Goal: Transaction & Acquisition: Book appointment/travel/reservation

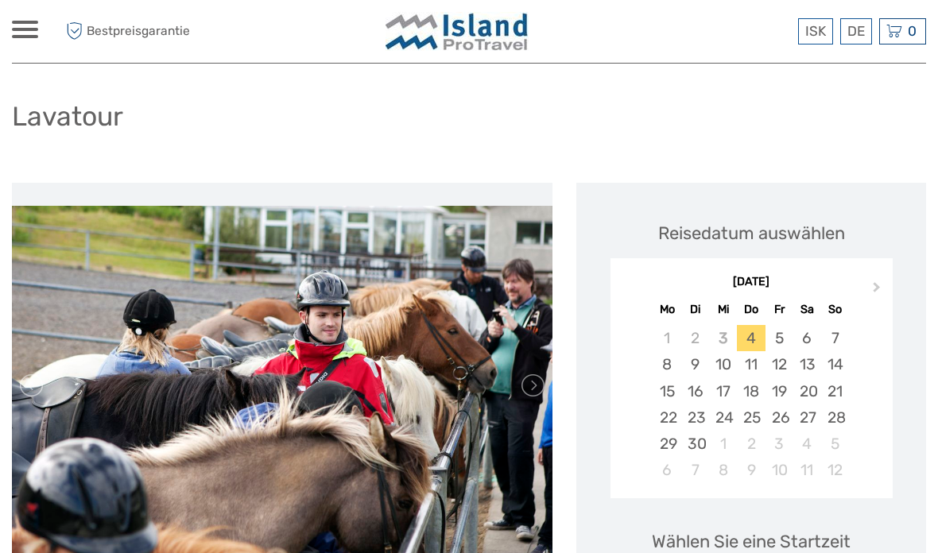
scroll to position [63, 0]
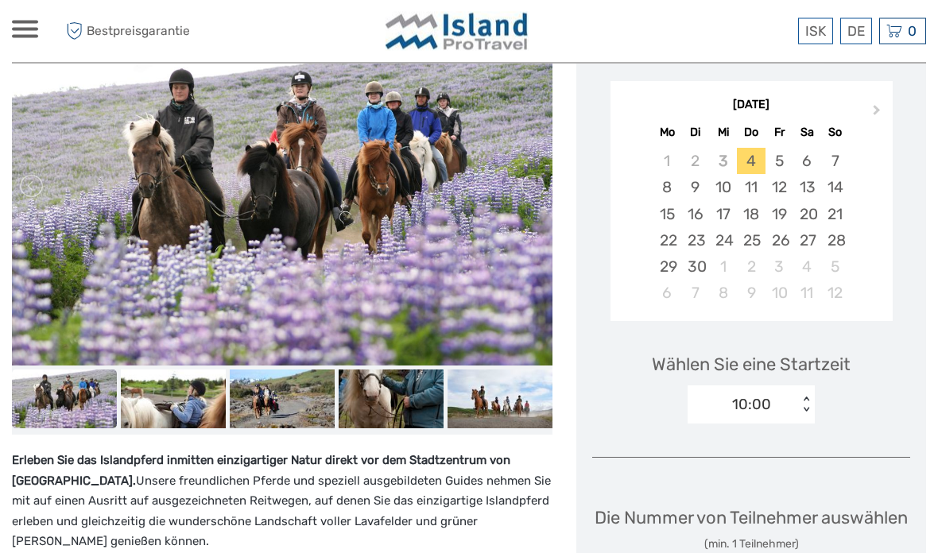
scroll to position [281, 0]
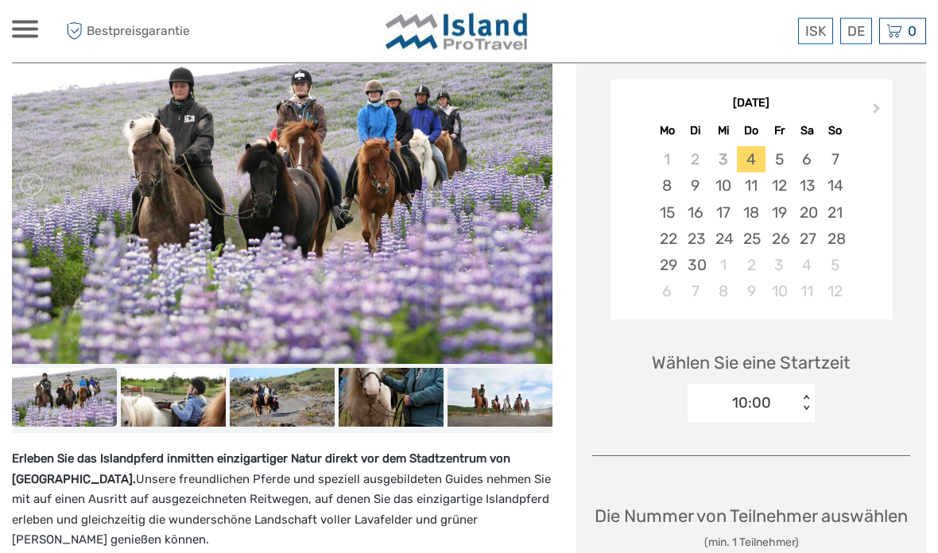
click at [158, 387] on img at bounding box center [173, 398] width 105 height 59
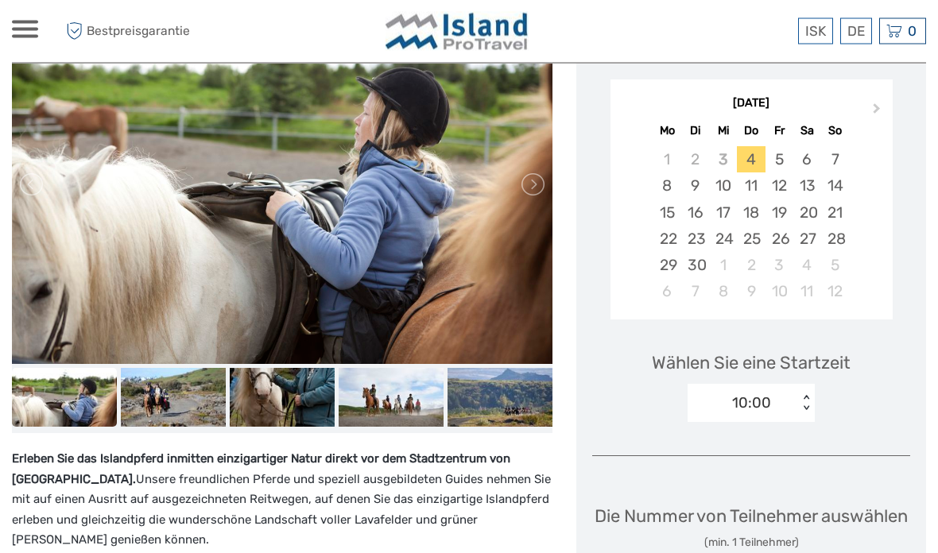
click at [253, 391] on img at bounding box center [282, 398] width 105 height 59
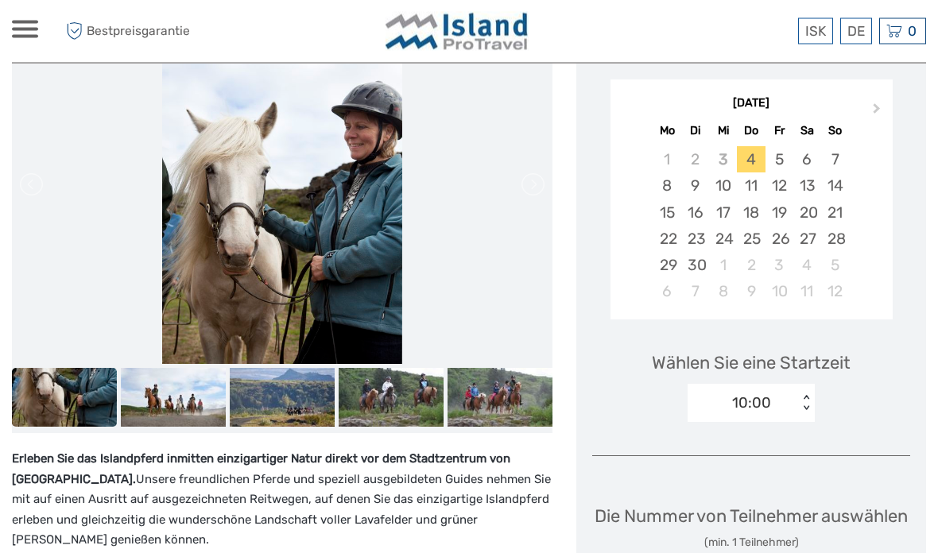
click at [252, 389] on img at bounding box center [282, 398] width 105 height 59
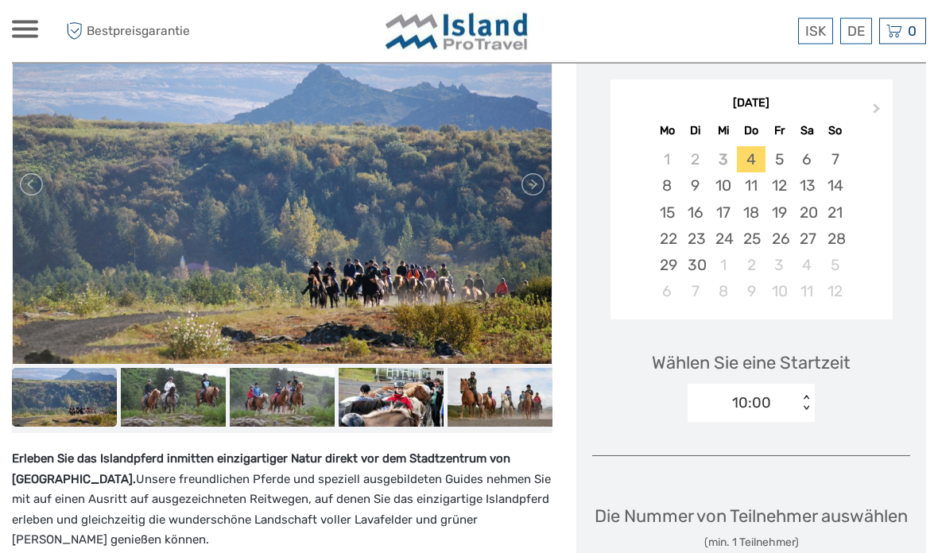
scroll to position [282, 0]
click at [534, 172] on link at bounding box center [531, 184] width 25 height 25
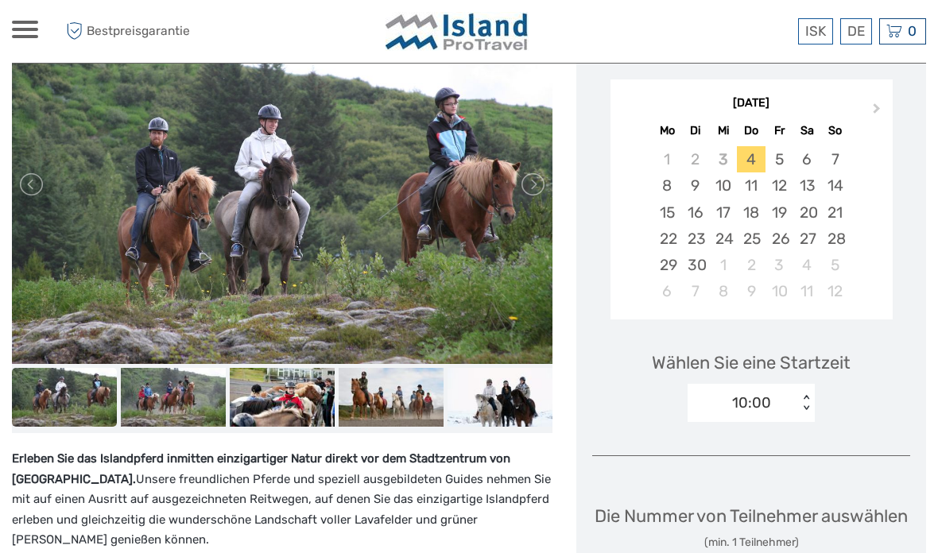
click at [540, 172] on link at bounding box center [531, 184] width 25 height 25
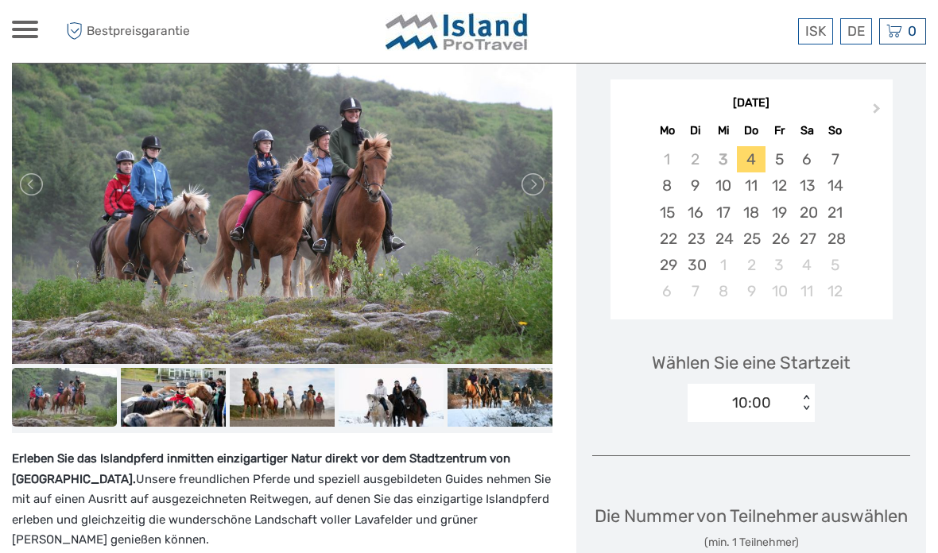
click at [542, 172] on link at bounding box center [531, 184] width 25 height 25
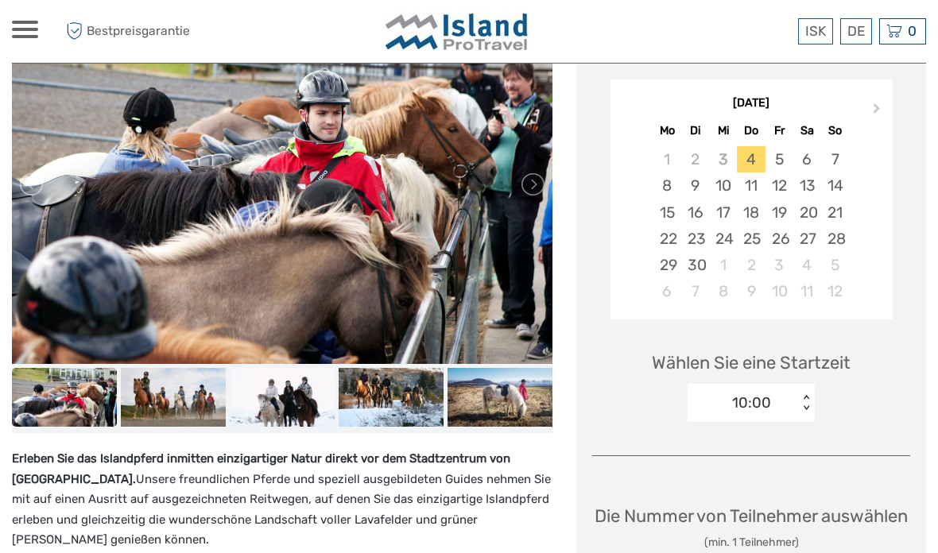
click at [536, 172] on link at bounding box center [531, 184] width 25 height 25
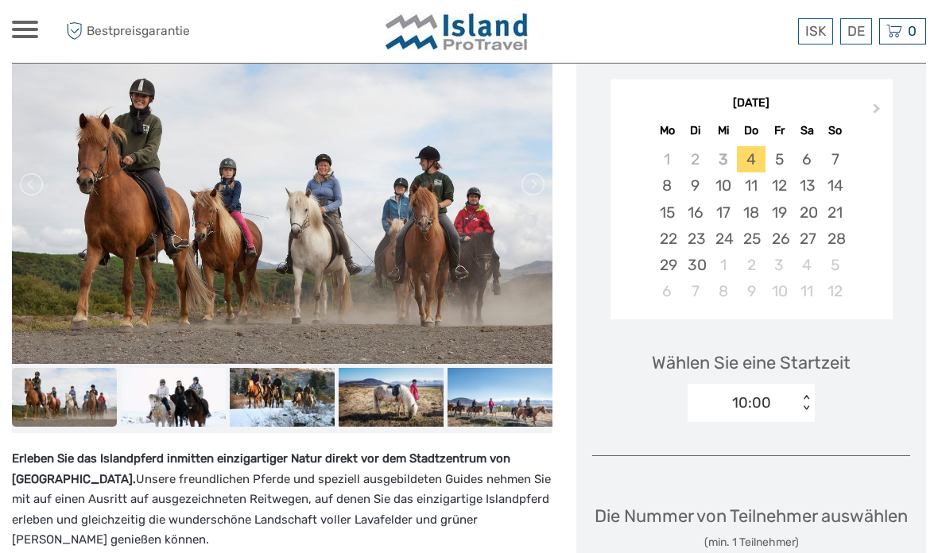
click at [539, 172] on link at bounding box center [531, 184] width 25 height 25
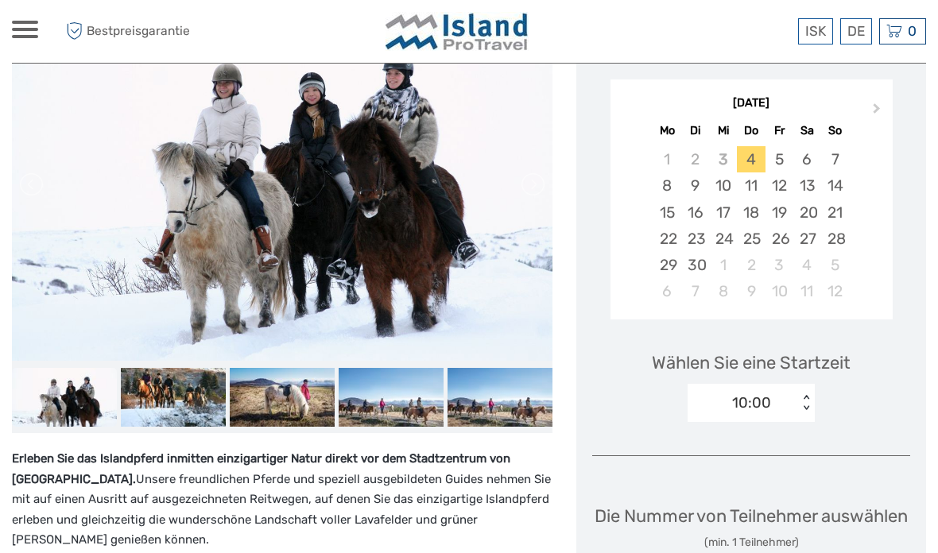
click at [532, 176] on link at bounding box center [531, 184] width 25 height 25
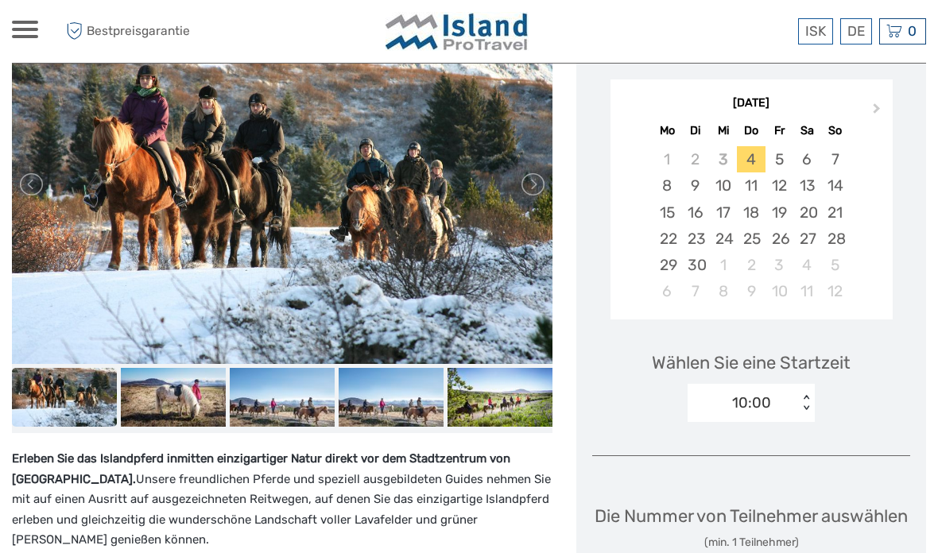
click at [536, 172] on link at bounding box center [531, 184] width 25 height 25
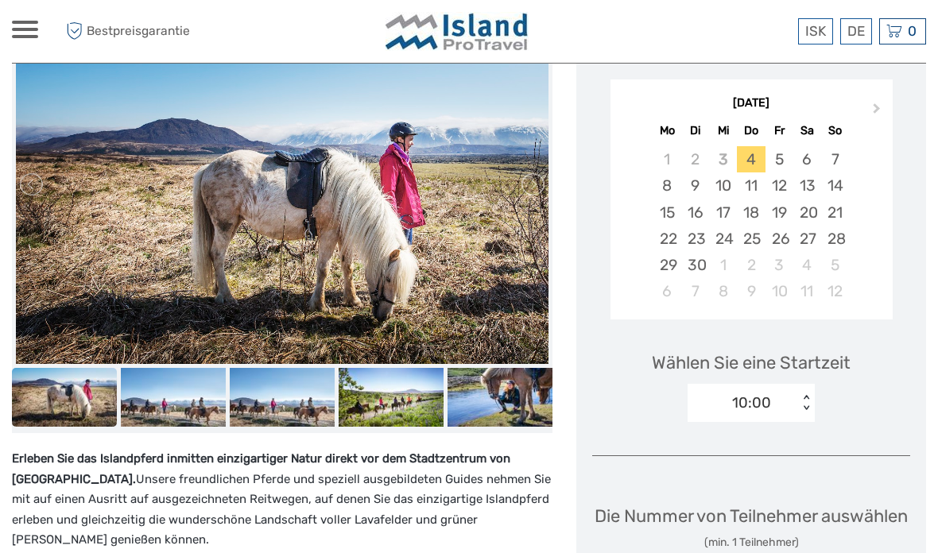
click at [537, 172] on link at bounding box center [531, 184] width 25 height 25
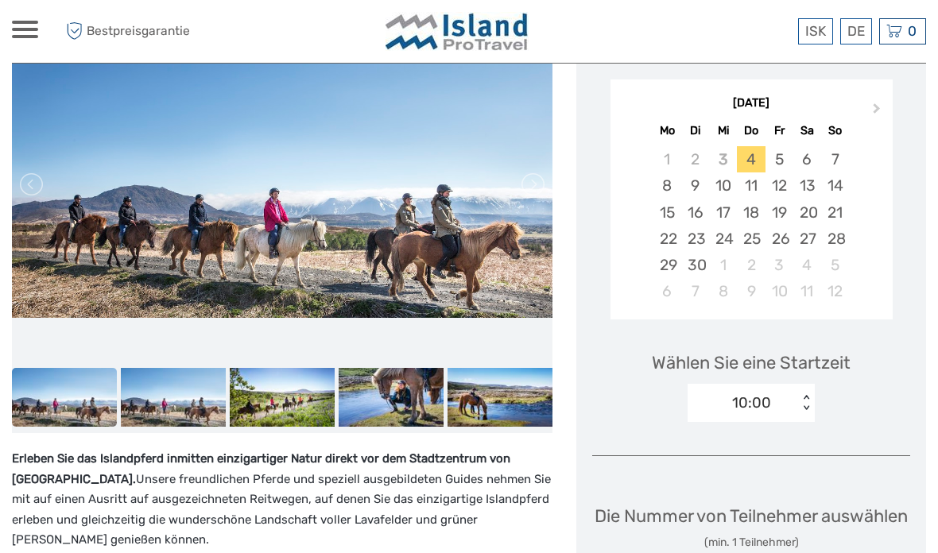
click at [540, 172] on link at bounding box center [531, 184] width 25 height 25
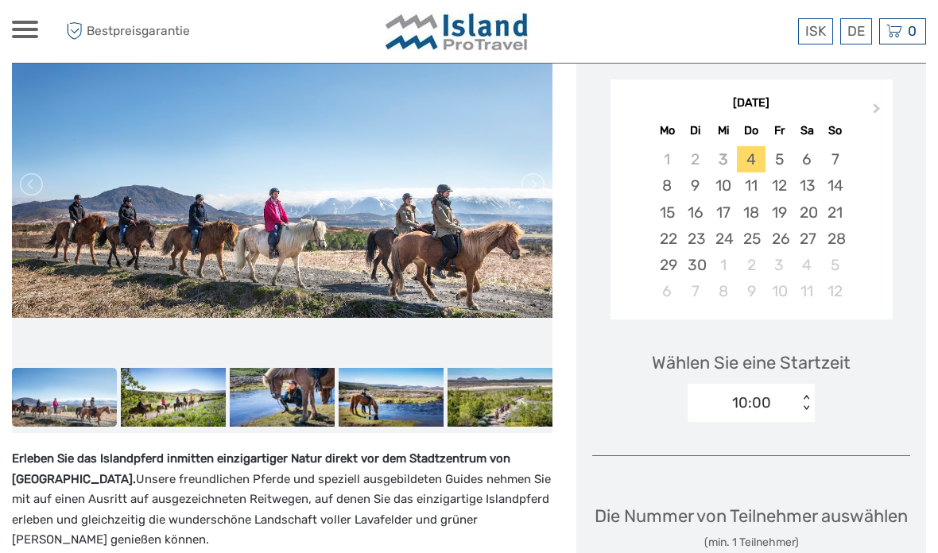
click at [540, 172] on link at bounding box center [531, 184] width 25 height 25
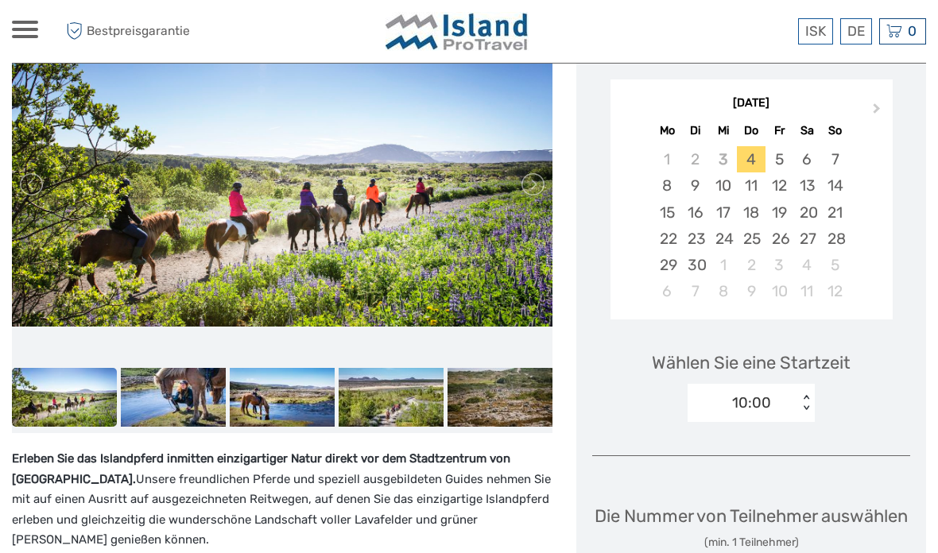
click at [540, 172] on link at bounding box center [531, 184] width 25 height 25
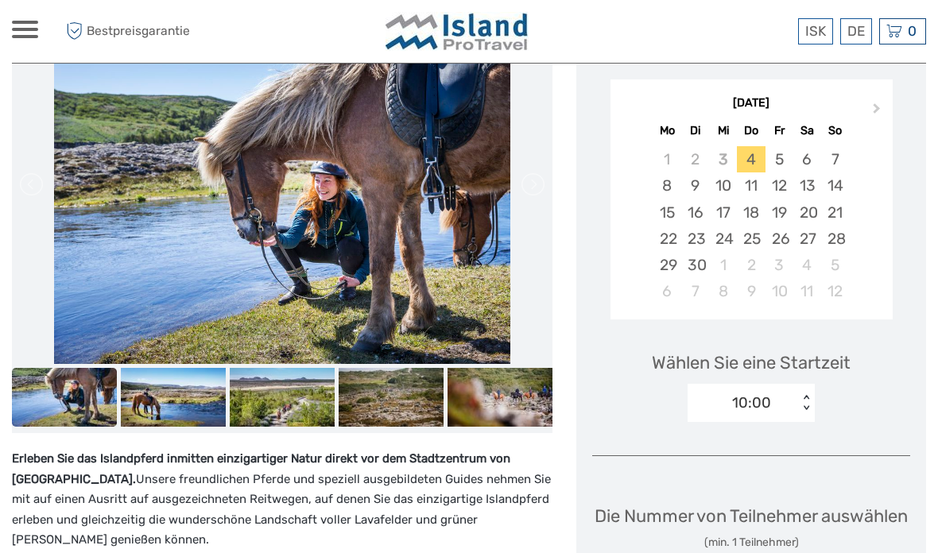
click at [538, 172] on link at bounding box center [531, 184] width 25 height 25
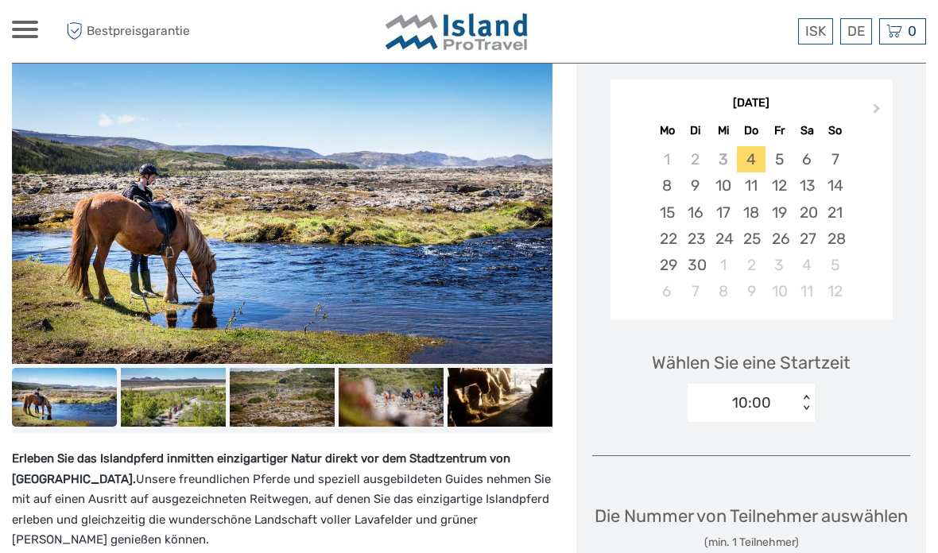
click at [538, 172] on link at bounding box center [531, 184] width 25 height 25
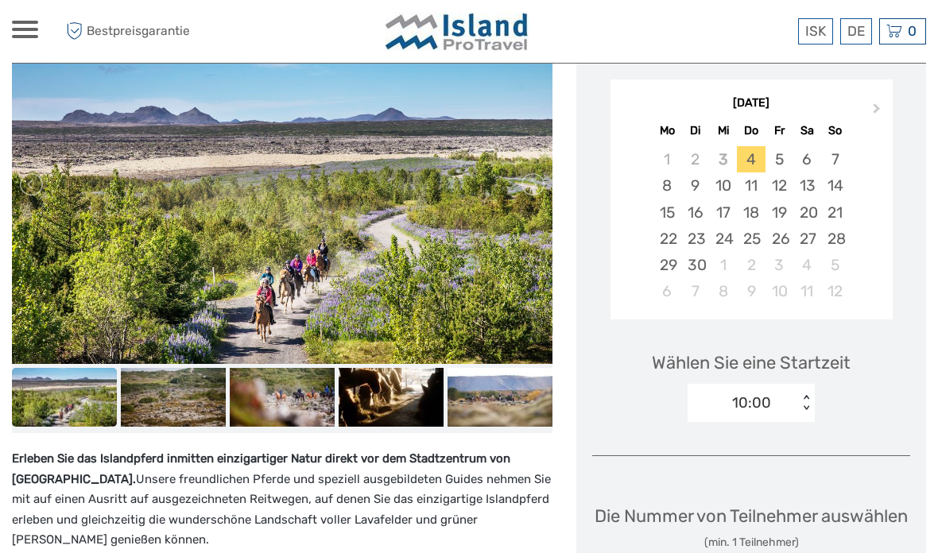
click at [535, 172] on link at bounding box center [531, 184] width 25 height 25
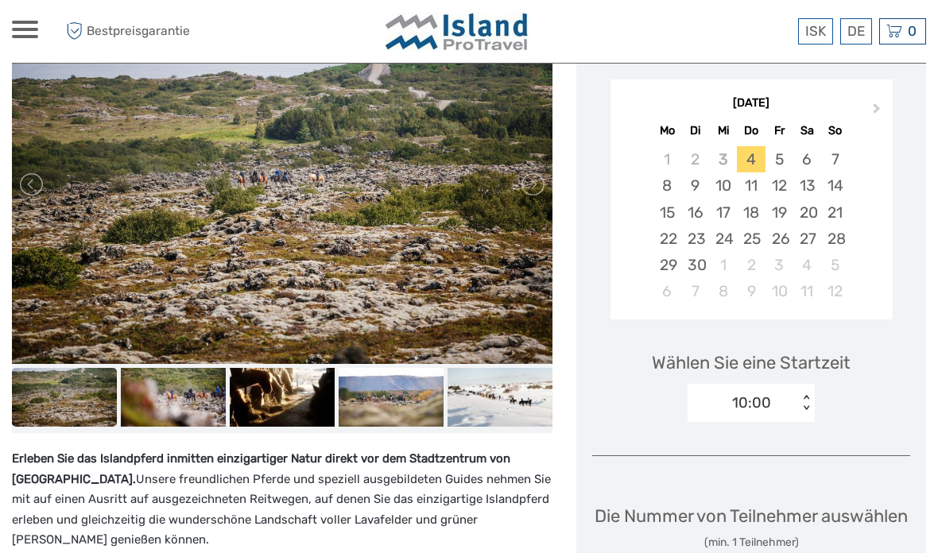
click at [536, 172] on link at bounding box center [531, 184] width 25 height 25
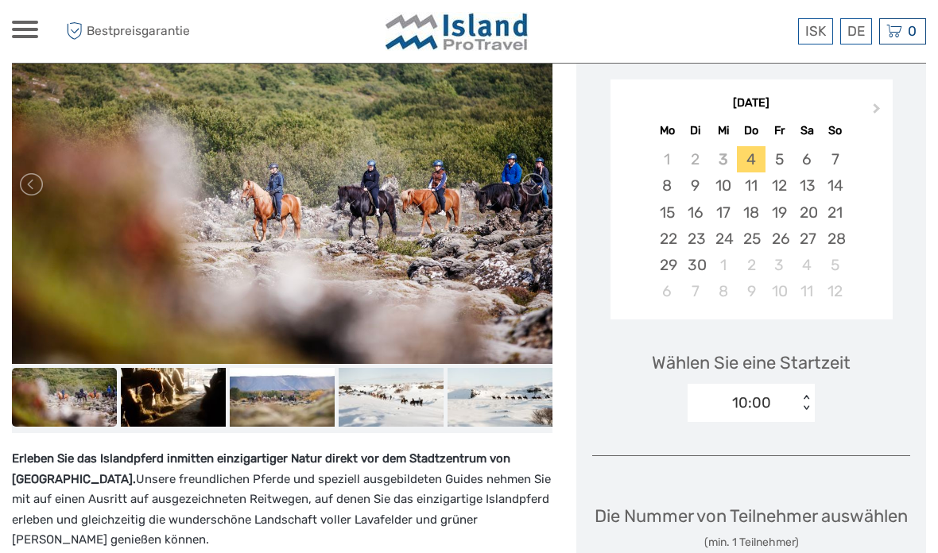
click at [536, 172] on link at bounding box center [531, 184] width 25 height 25
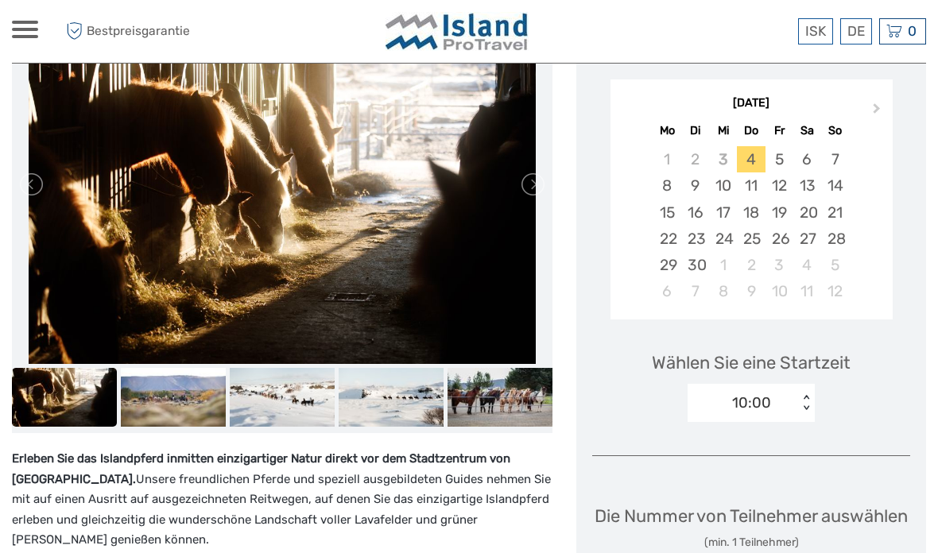
click at [535, 172] on link at bounding box center [531, 184] width 25 height 25
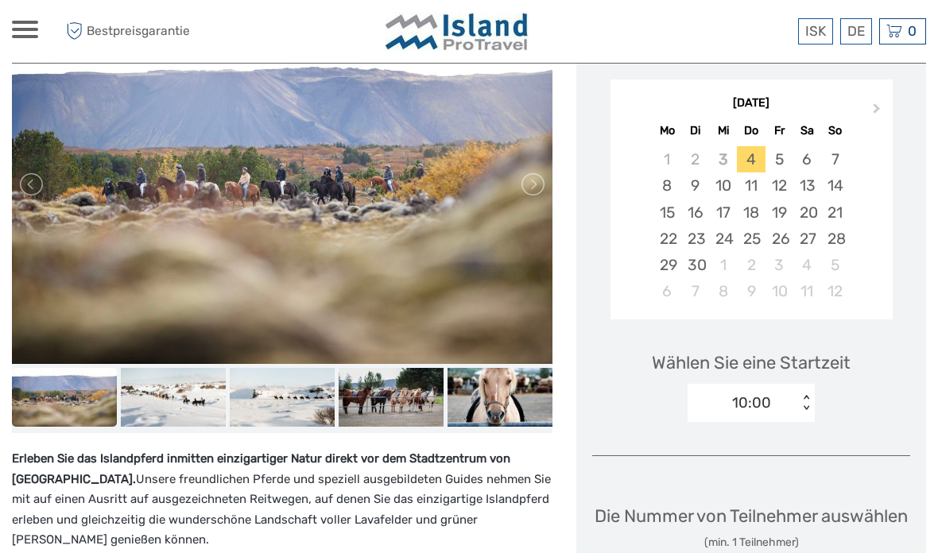
click at [534, 172] on link at bounding box center [531, 184] width 25 height 25
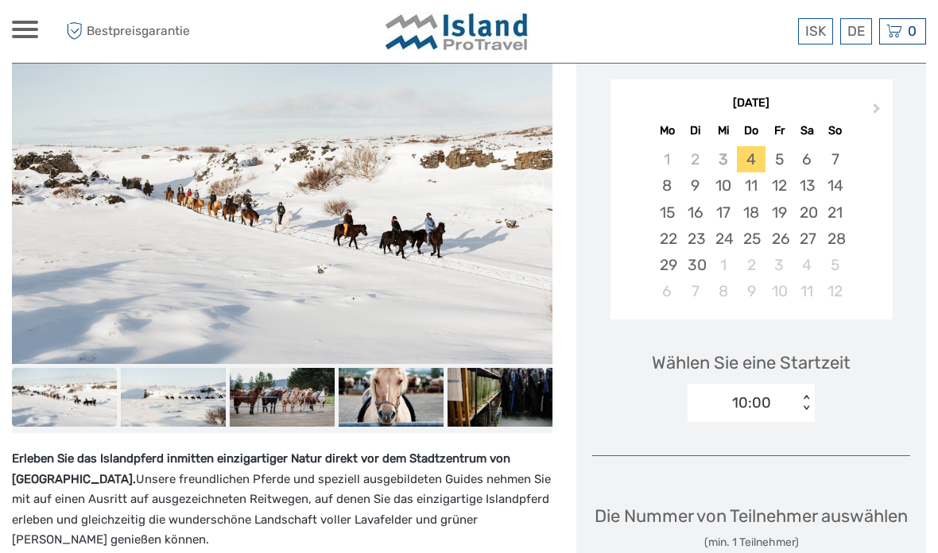
click at [537, 172] on link at bounding box center [531, 184] width 25 height 25
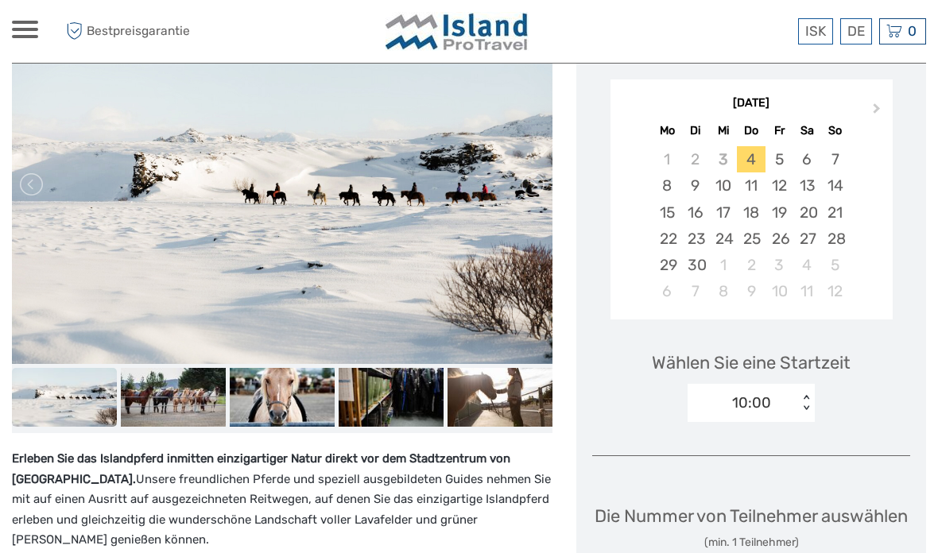
click at [539, 172] on link at bounding box center [531, 184] width 25 height 25
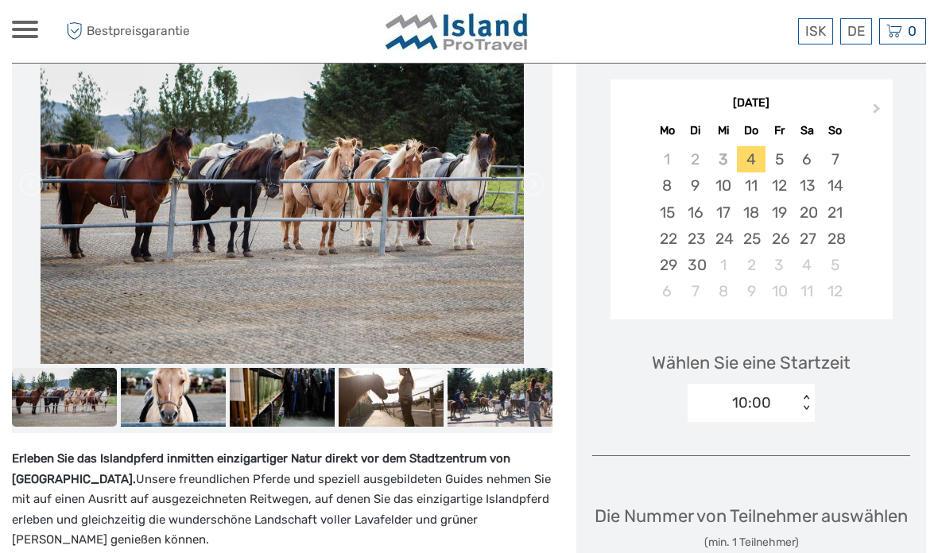
click at [540, 172] on link at bounding box center [531, 184] width 25 height 25
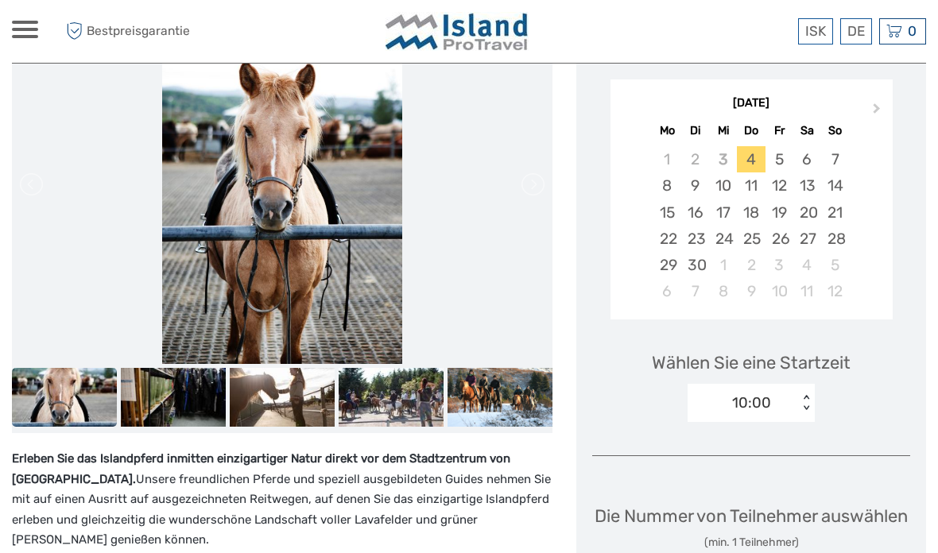
click at [538, 172] on link at bounding box center [531, 184] width 25 height 25
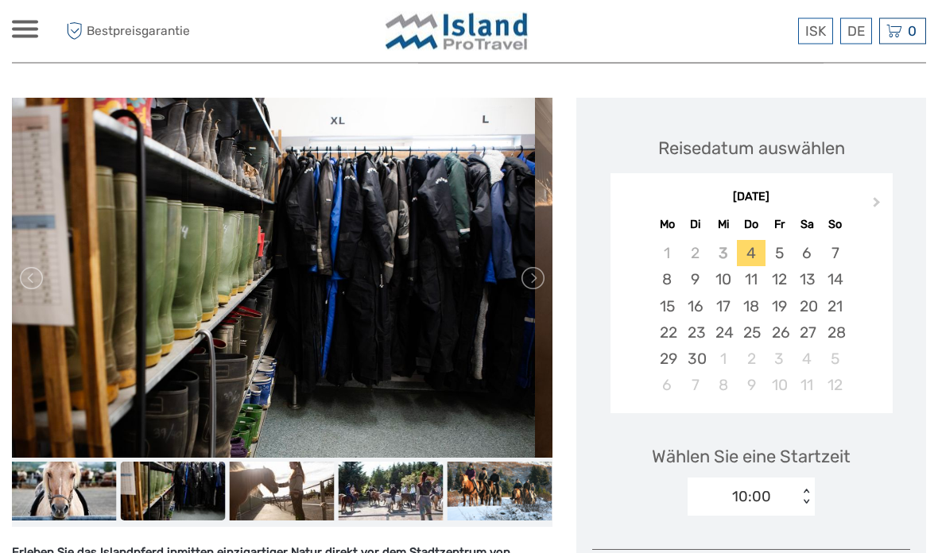
scroll to position [189, 0]
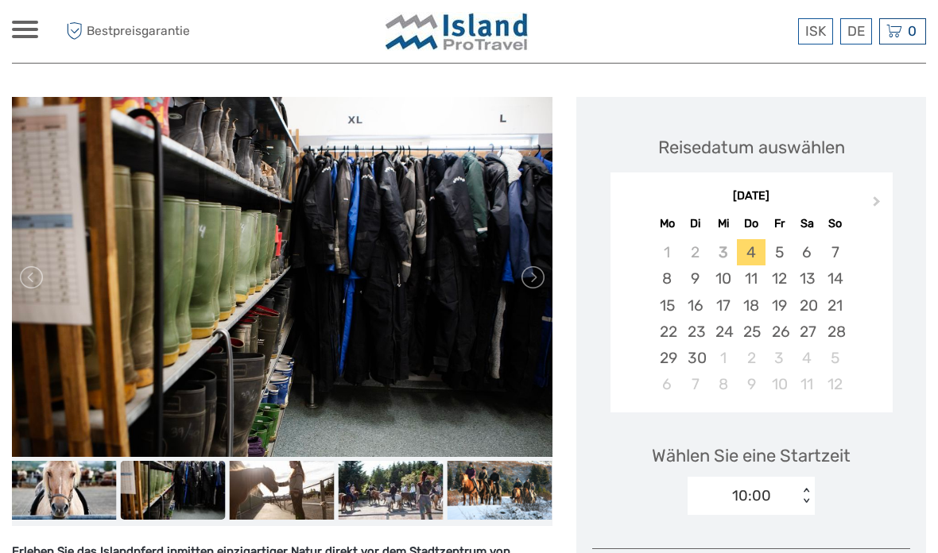
click at [537, 265] on link at bounding box center [531, 277] width 25 height 25
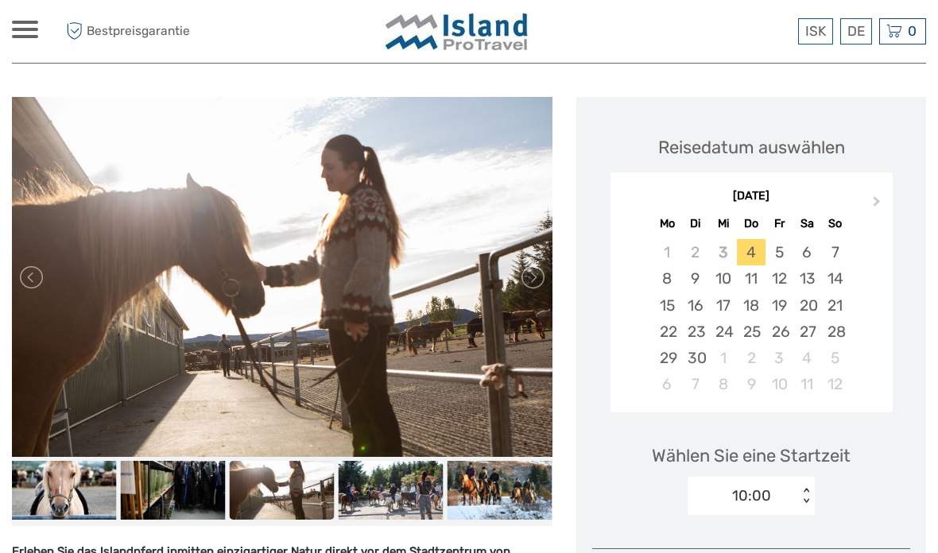
click at [547, 242] on img at bounding box center [282, 277] width 540 height 360
click at [540, 265] on link at bounding box center [531, 277] width 25 height 25
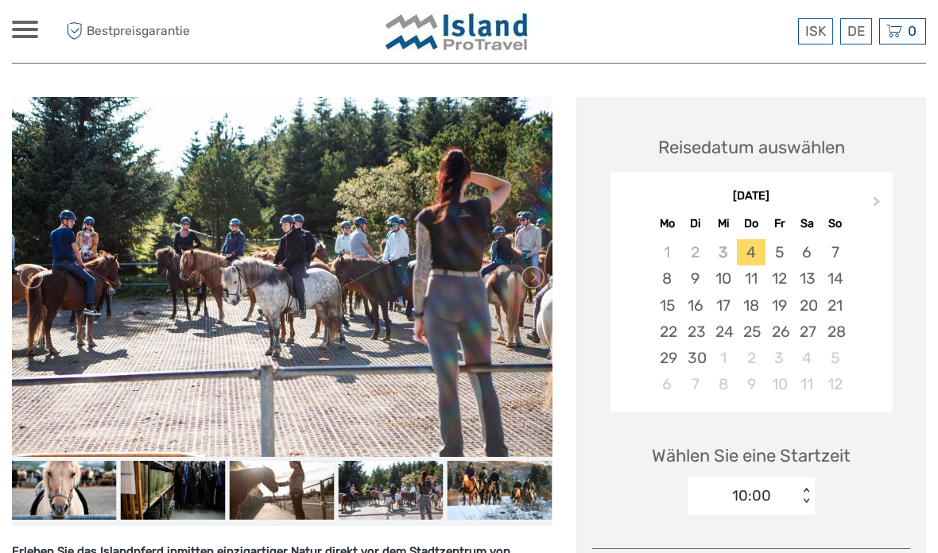
click at [542, 265] on link at bounding box center [531, 277] width 25 height 25
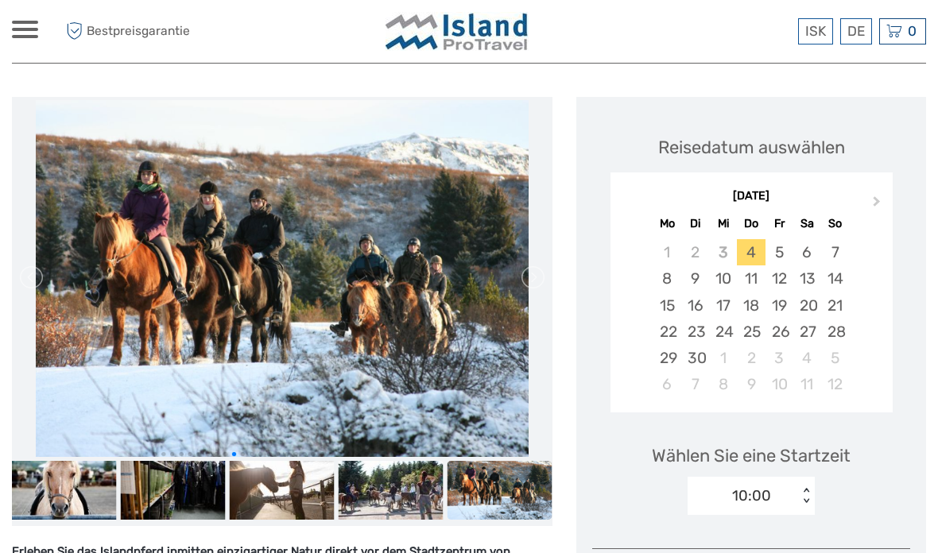
click at [539, 265] on link at bounding box center [531, 277] width 25 height 25
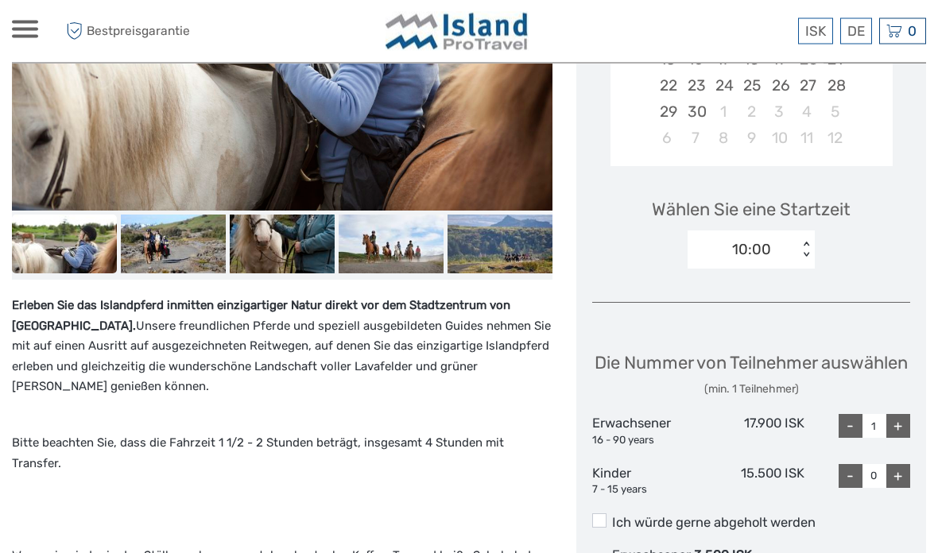
scroll to position [435, 0]
click at [904, 423] on div "+" at bounding box center [898, 426] width 24 height 24
click at [901, 427] on div "+" at bounding box center [898, 426] width 24 height 24
click at [846, 427] on div "-" at bounding box center [850, 426] width 24 height 24
click at [846, 426] on div "-" at bounding box center [850, 426] width 24 height 24
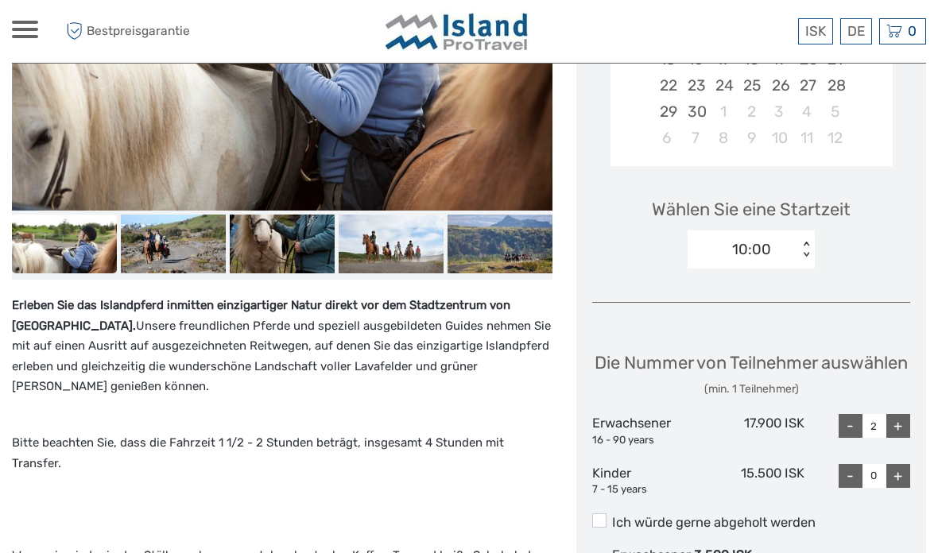
type input "1"
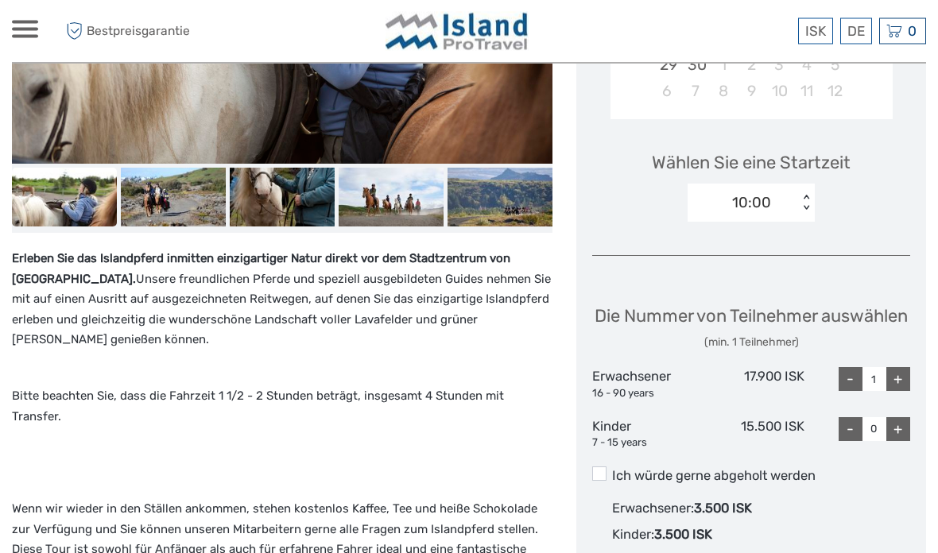
scroll to position [482, 0]
click at [902, 430] on div "+" at bounding box center [898, 429] width 24 height 24
type input "1"
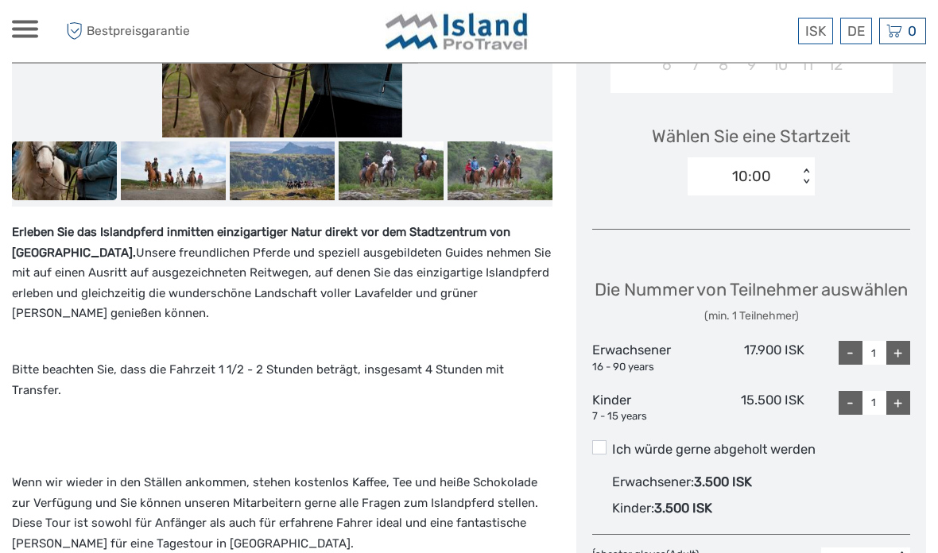
scroll to position [534, 0]
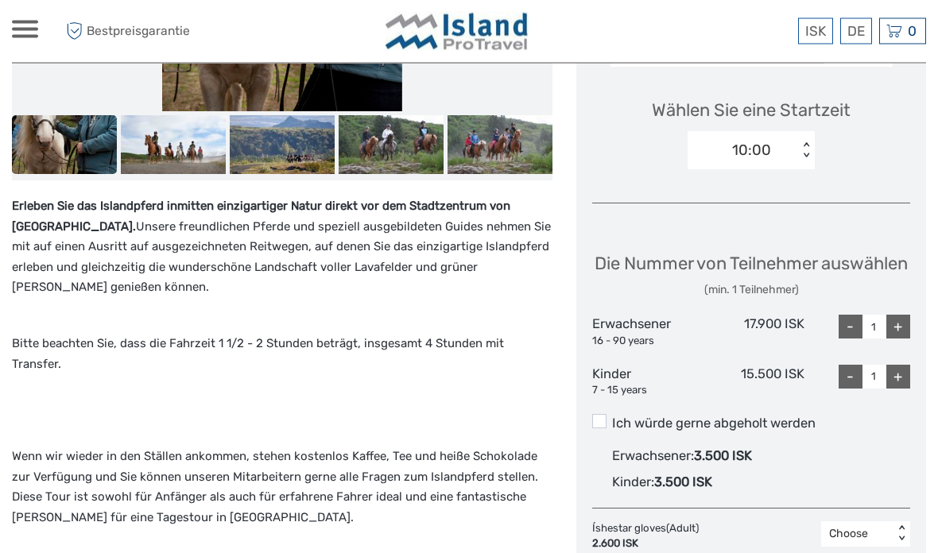
click at [600, 422] on span at bounding box center [599, 422] width 14 height 14
click at [612, 418] on input "Ich würde gerne abgeholt werden" at bounding box center [612, 418] width 0 height 0
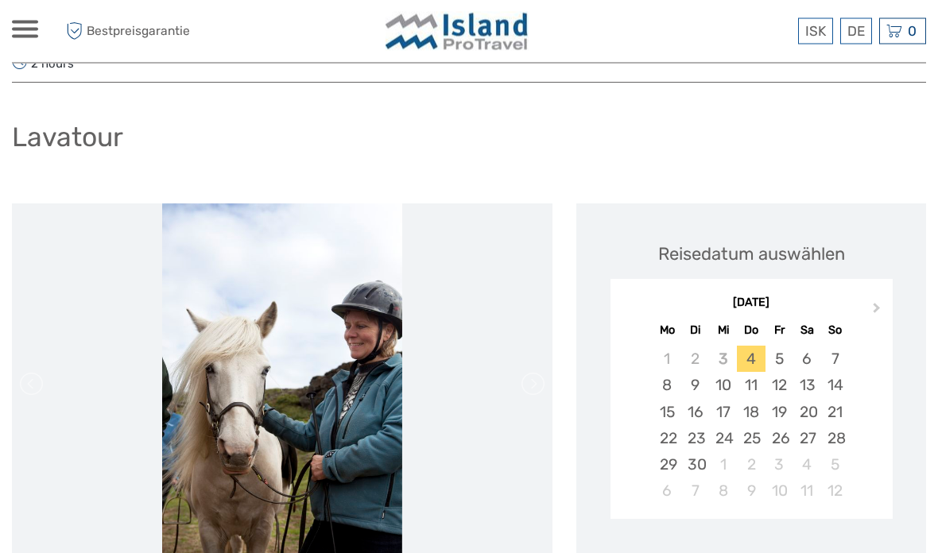
scroll to position [0, 0]
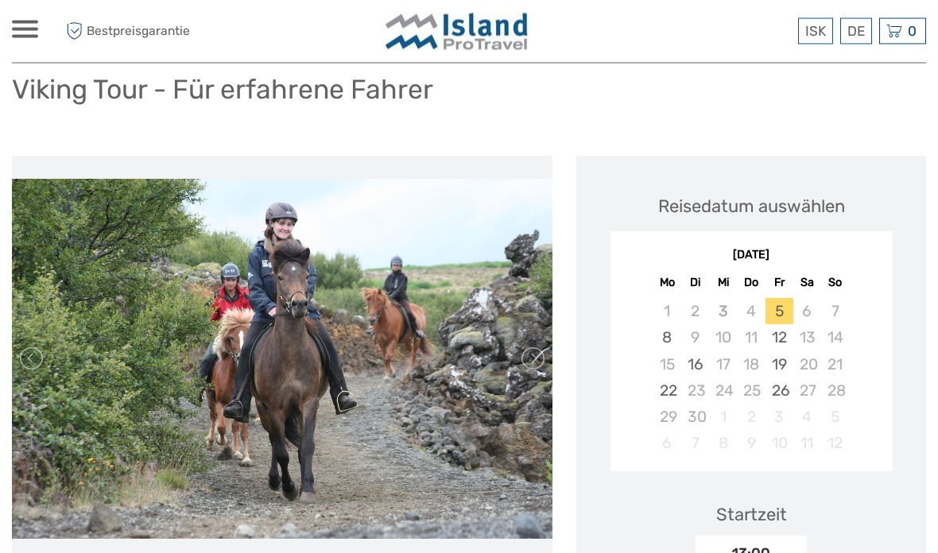
scroll to position [130, 0]
click at [538, 346] on link at bounding box center [531, 358] width 25 height 25
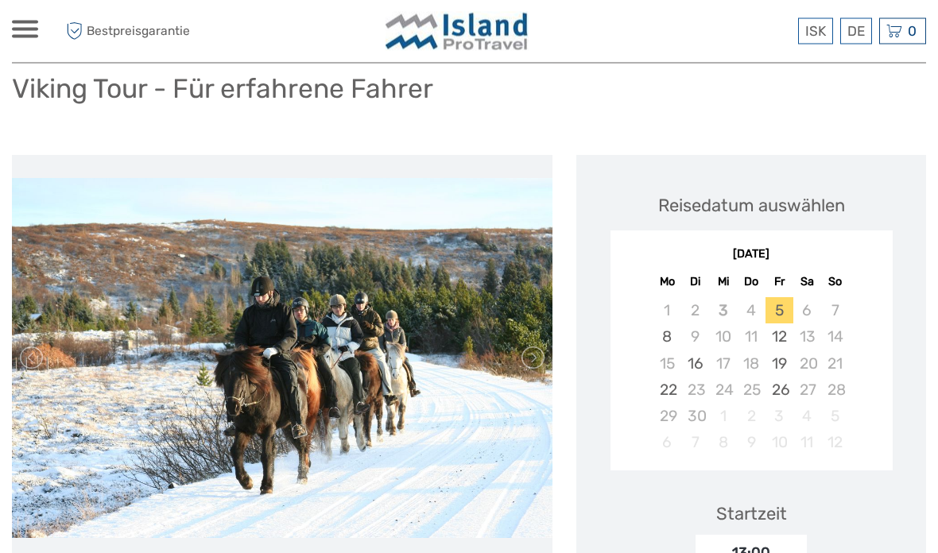
scroll to position [131, 0]
click at [536, 345] on link at bounding box center [531, 357] width 25 height 25
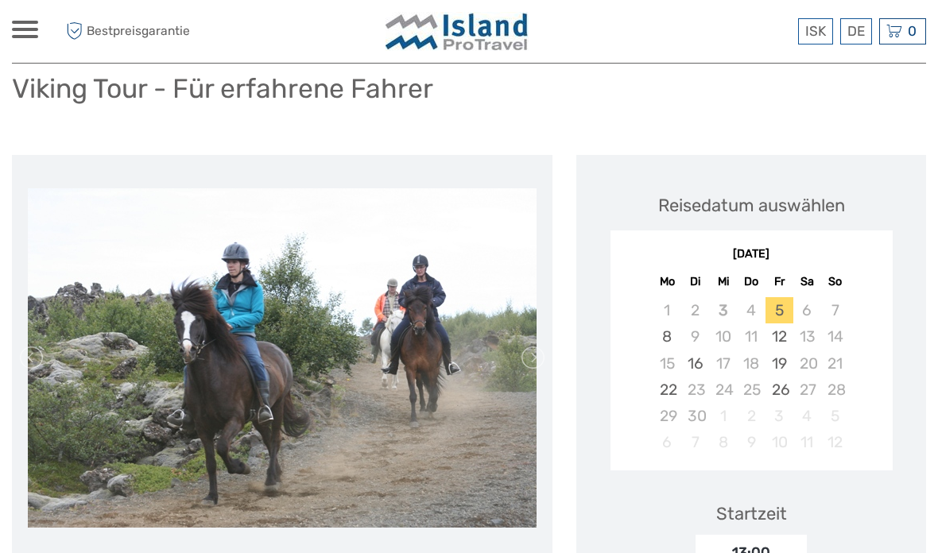
click at [532, 345] on link at bounding box center [531, 357] width 25 height 25
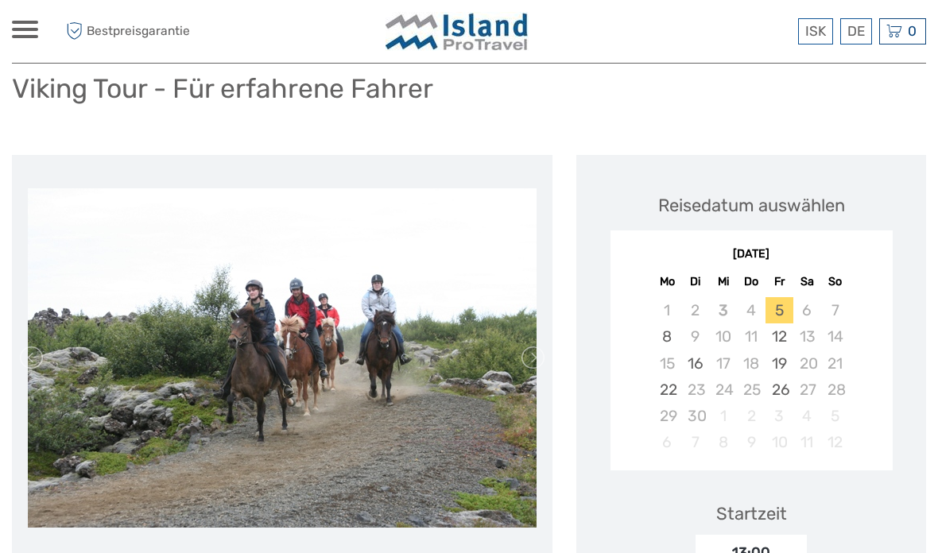
click at [531, 345] on link at bounding box center [531, 357] width 25 height 25
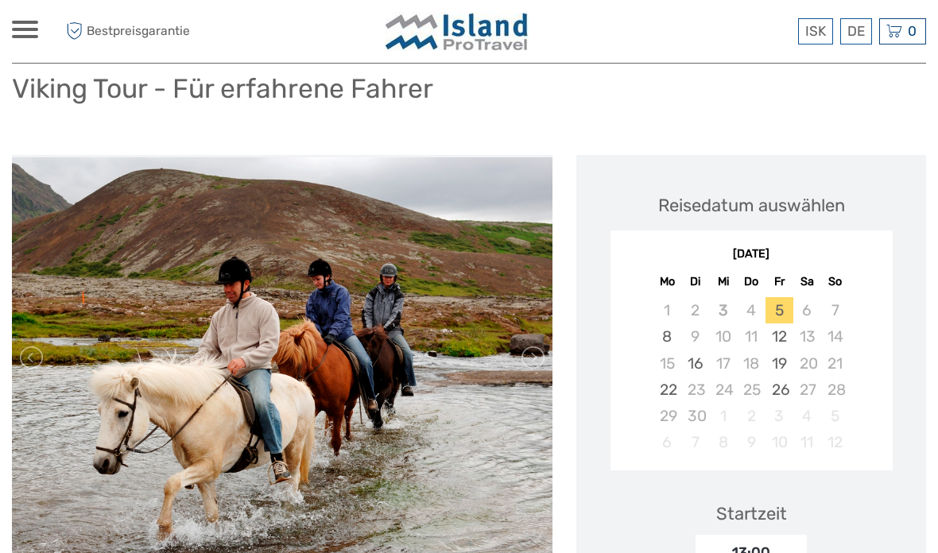
click at [540, 345] on link at bounding box center [531, 357] width 25 height 25
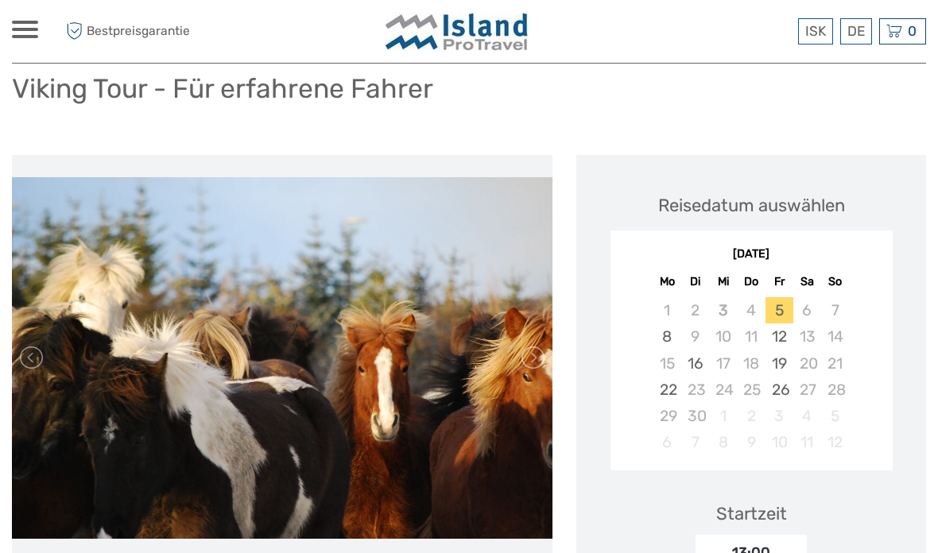
click at [536, 345] on link at bounding box center [531, 357] width 25 height 25
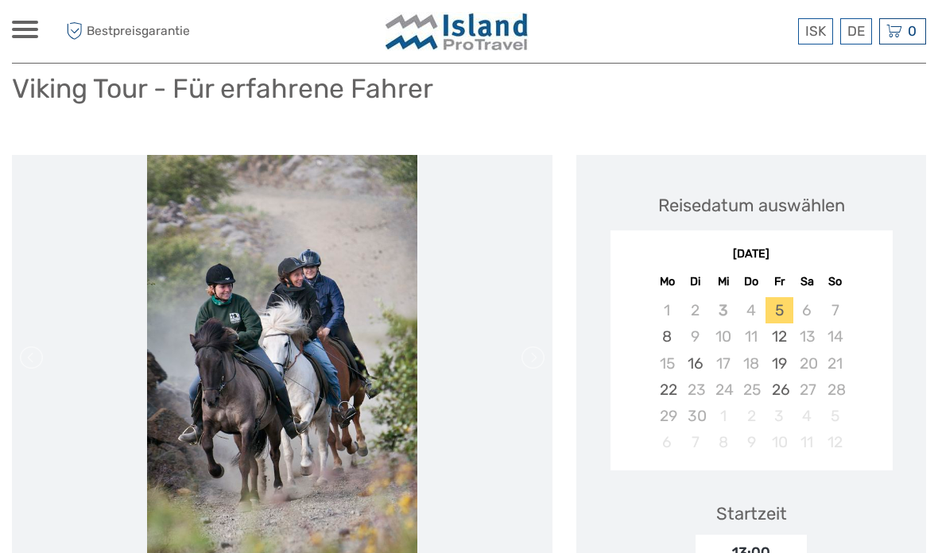
click at [543, 345] on link at bounding box center [531, 357] width 25 height 25
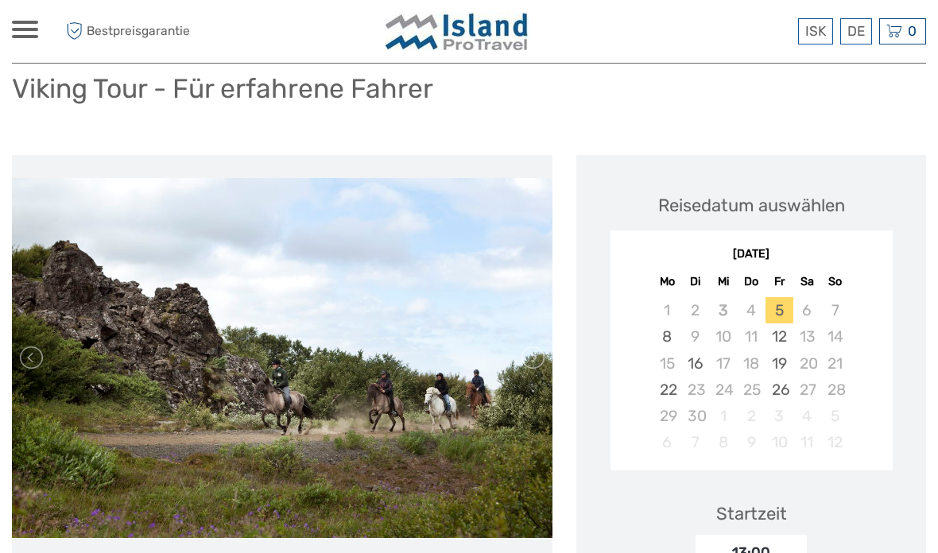
click at [539, 345] on link at bounding box center [531, 357] width 25 height 25
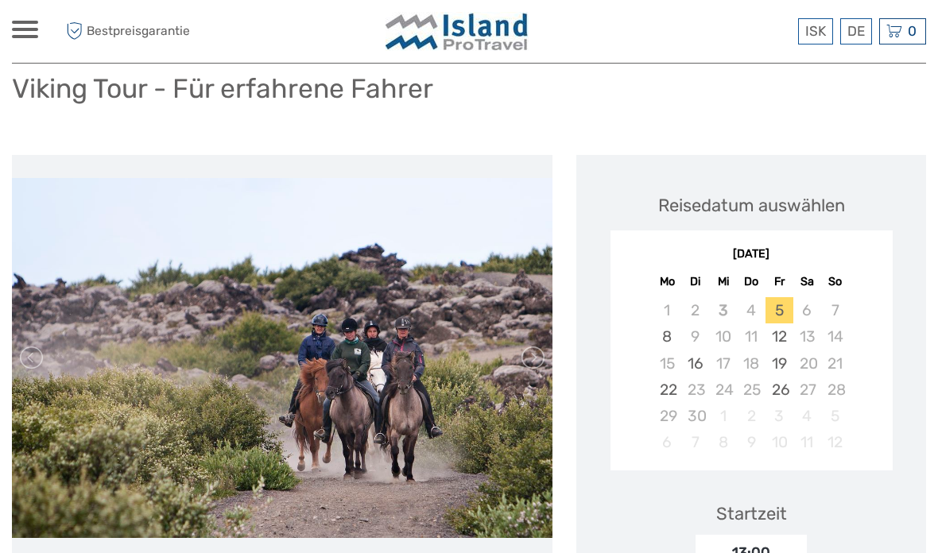
click at [541, 345] on link at bounding box center [531, 357] width 25 height 25
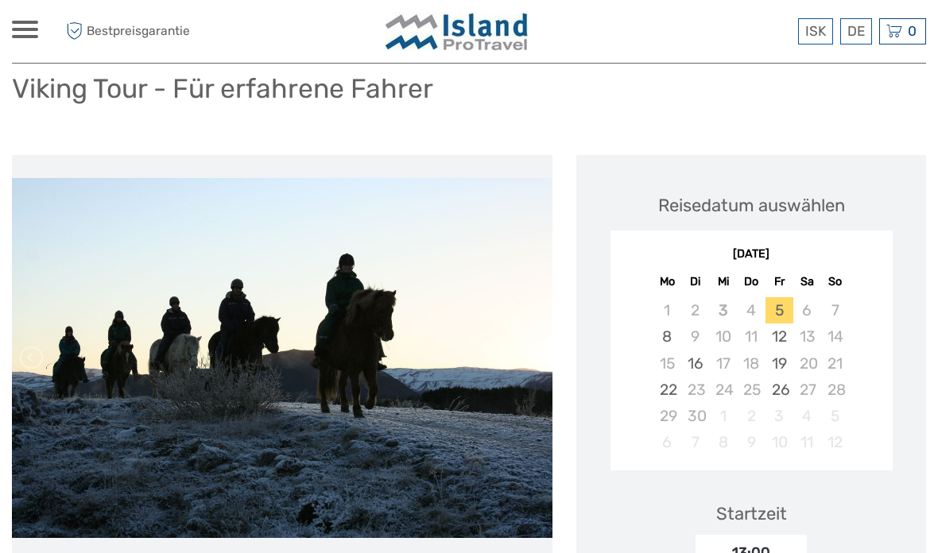
click at [544, 345] on link at bounding box center [531, 357] width 25 height 25
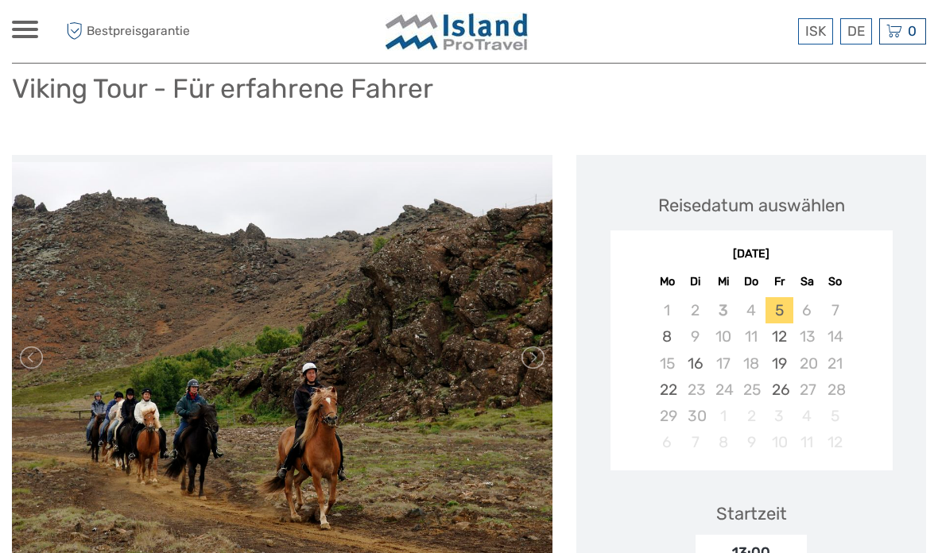
click at [543, 345] on link at bounding box center [531, 357] width 25 height 25
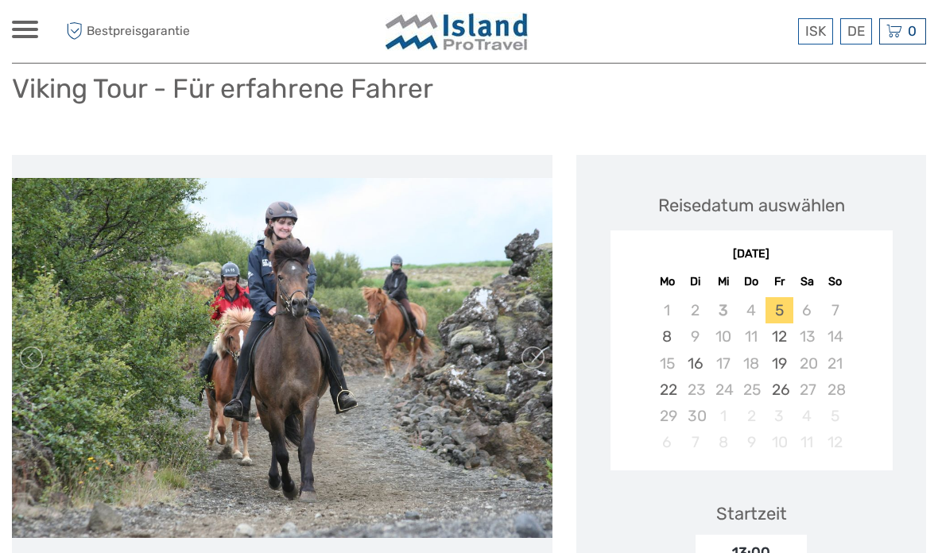
click at [539, 345] on link at bounding box center [531, 357] width 25 height 25
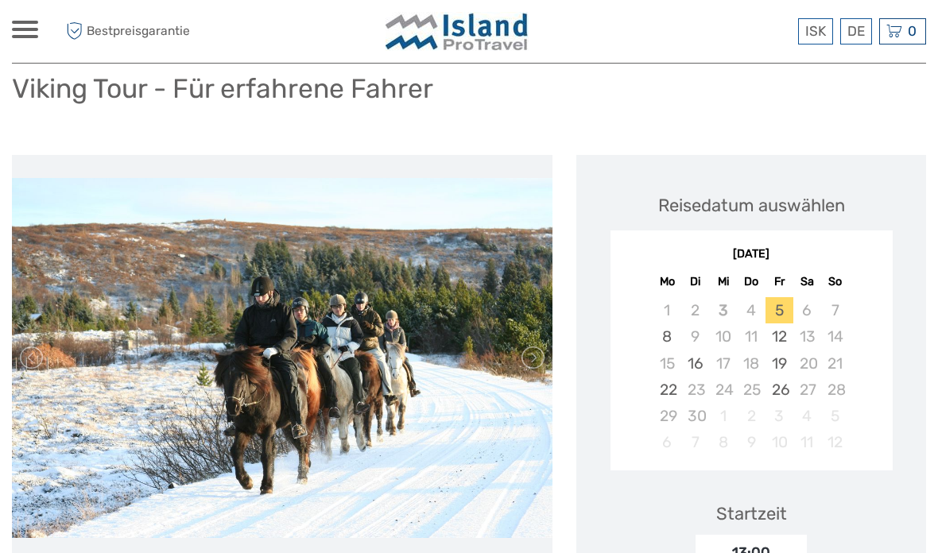
click at [541, 345] on link at bounding box center [531, 357] width 25 height 25
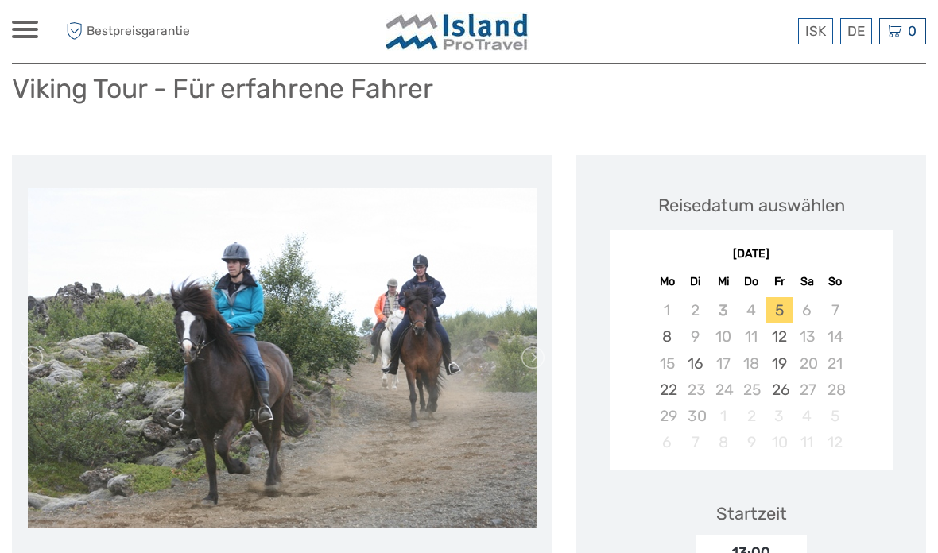
click at [543, 345] on link at bounding box center [531, 357] width 25 height 25
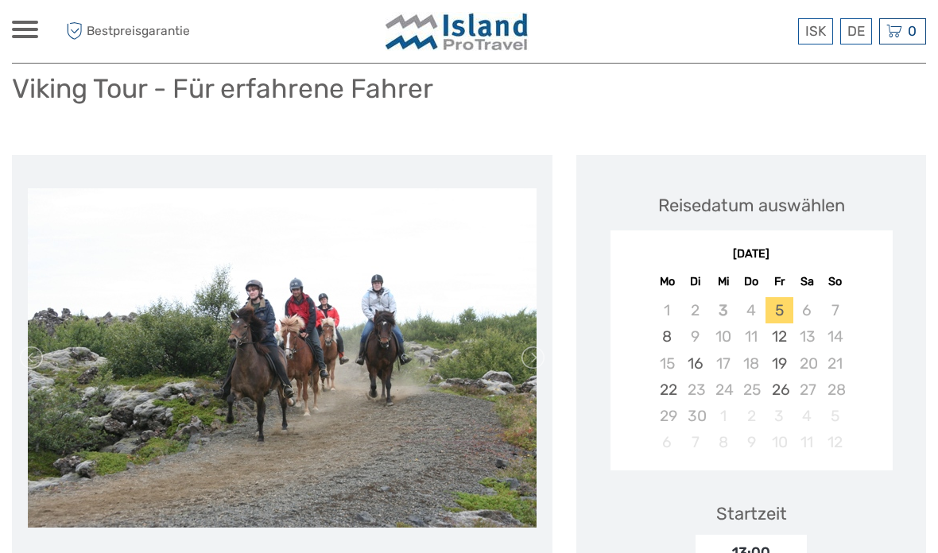
click at [544, 345] on link at bounding box center [531, 357] width 25 height 25
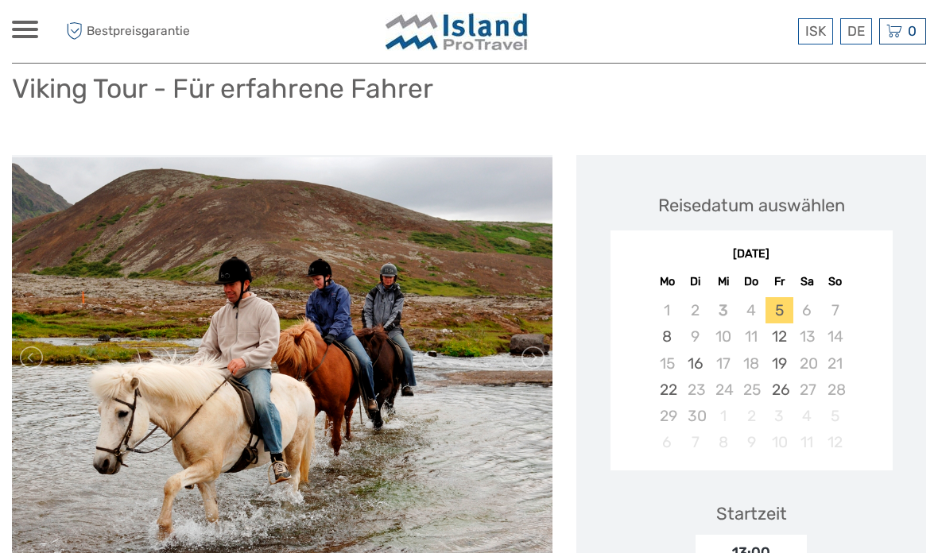
click at [536, 345] on link at bounding box center [531, 357] width 25 height 25
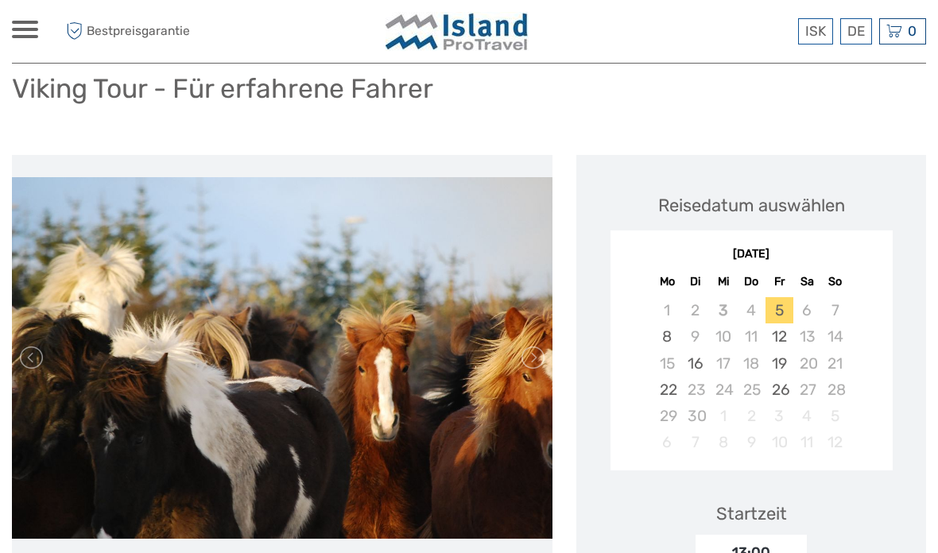
click at [539, 345] on link at bounding box center [531, 357] width 25 height 25
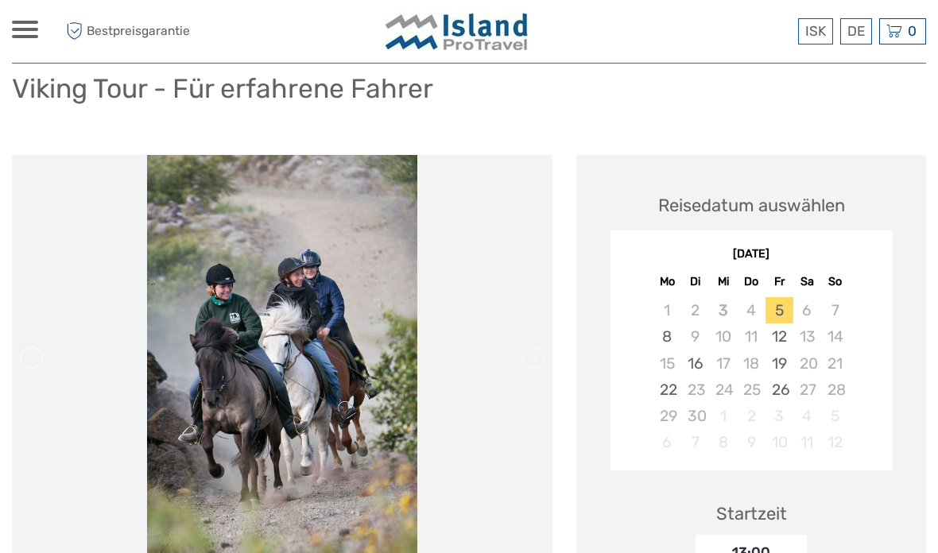
click at [539, 345] on link at bounding box center [531, 357] width 25 height 25
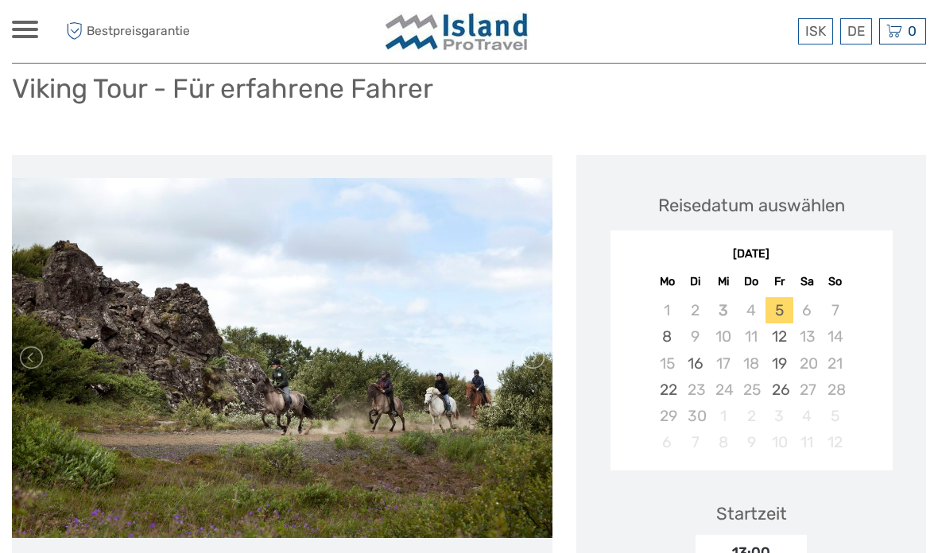
click at [542, 345] on link at bounding box center [531, 357] width 25 height 25
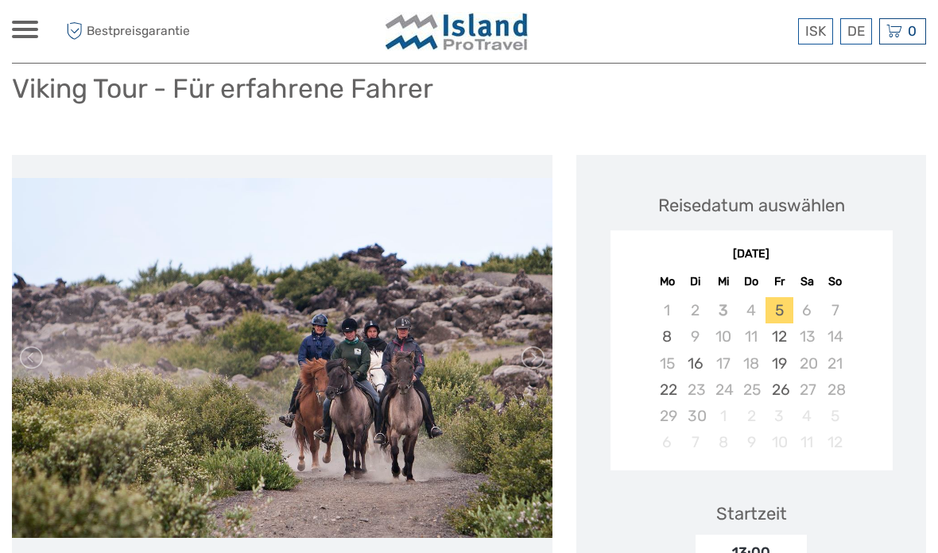
click at [38, 345] on link at bounding box center [32, 357] width 25 height 25
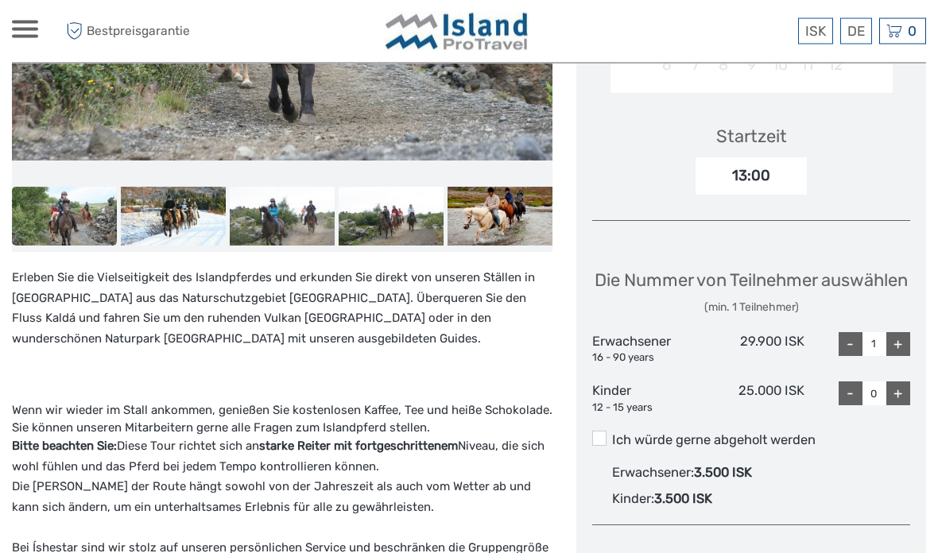
scroll to position [510, 0]
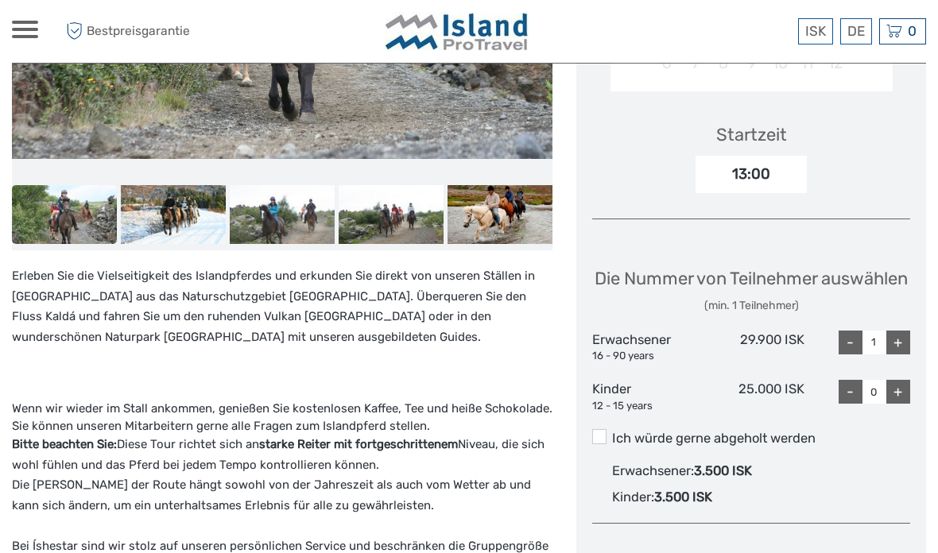
click at [903, 394] on div "+" at bounding box center [898, 392] width 24 height 24
type input "1"
click at [598, 430] on span at bounding box center [599, 436] width 14 height 14
click at [612, 432] on input "Ich würde gerne abgeholt werden" at bounding box center [612, 432] width 0 height 0
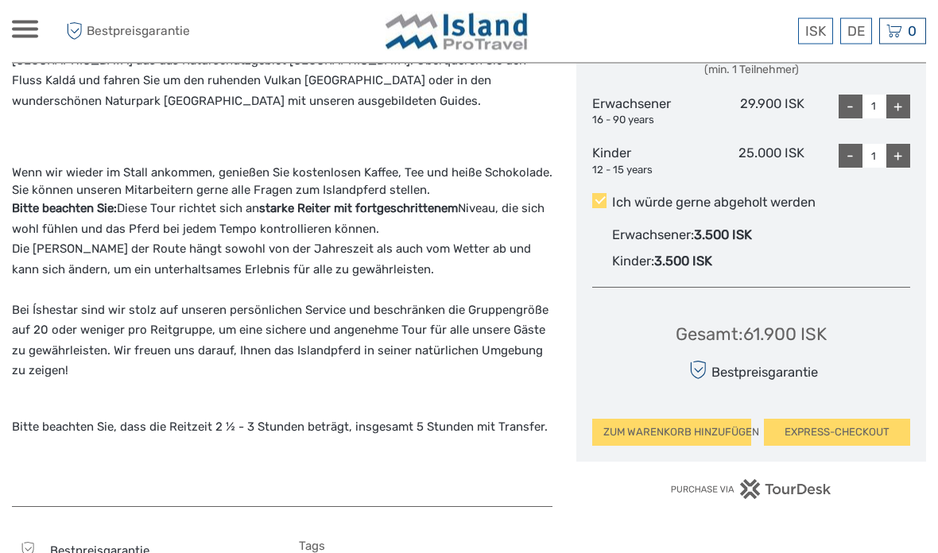
scroll to position [740, 0]
